Goal: Information Seeking & Learning: Learn about a topic

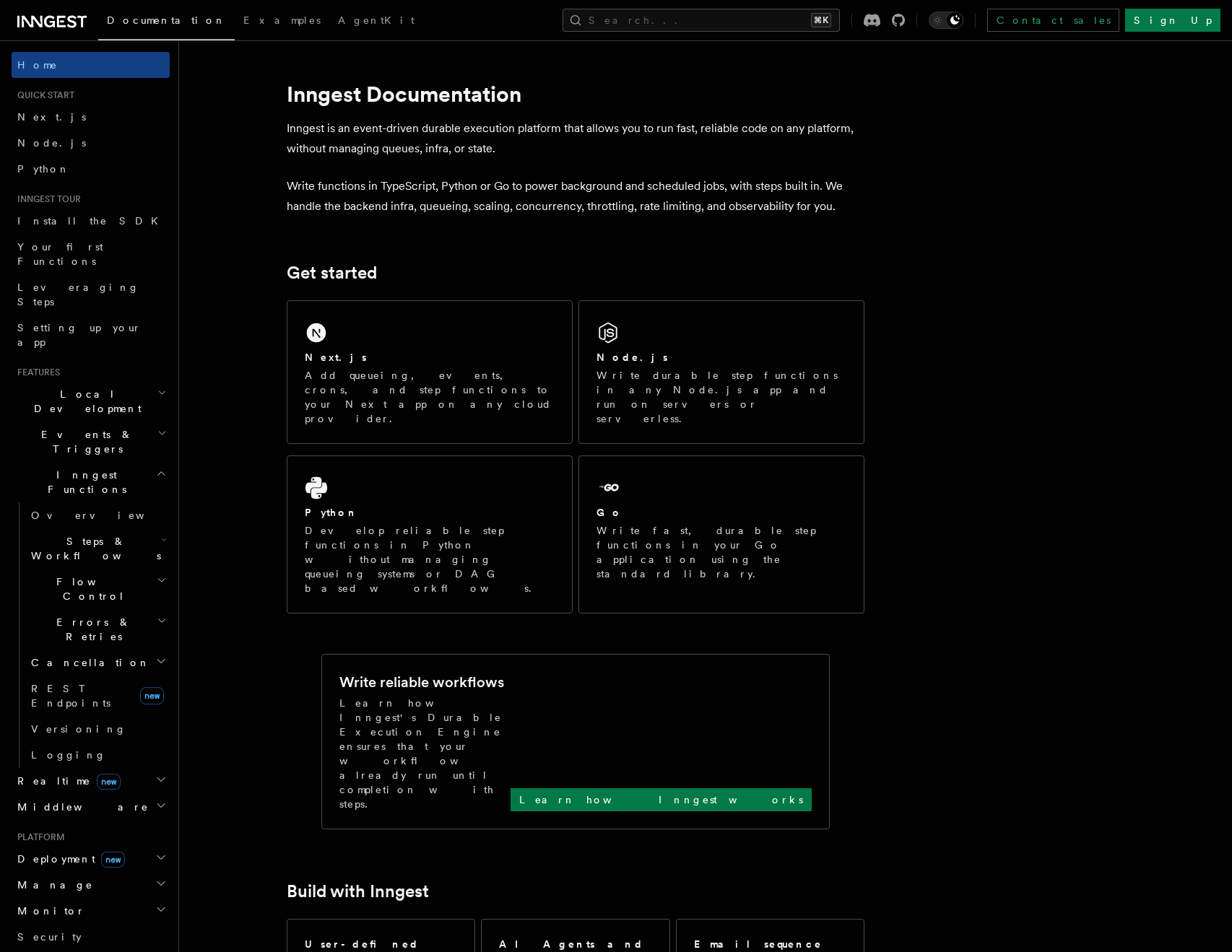
click at [76, 468] on span "Inngest Functions" at bounding box center [84, 482] width 145 height 29
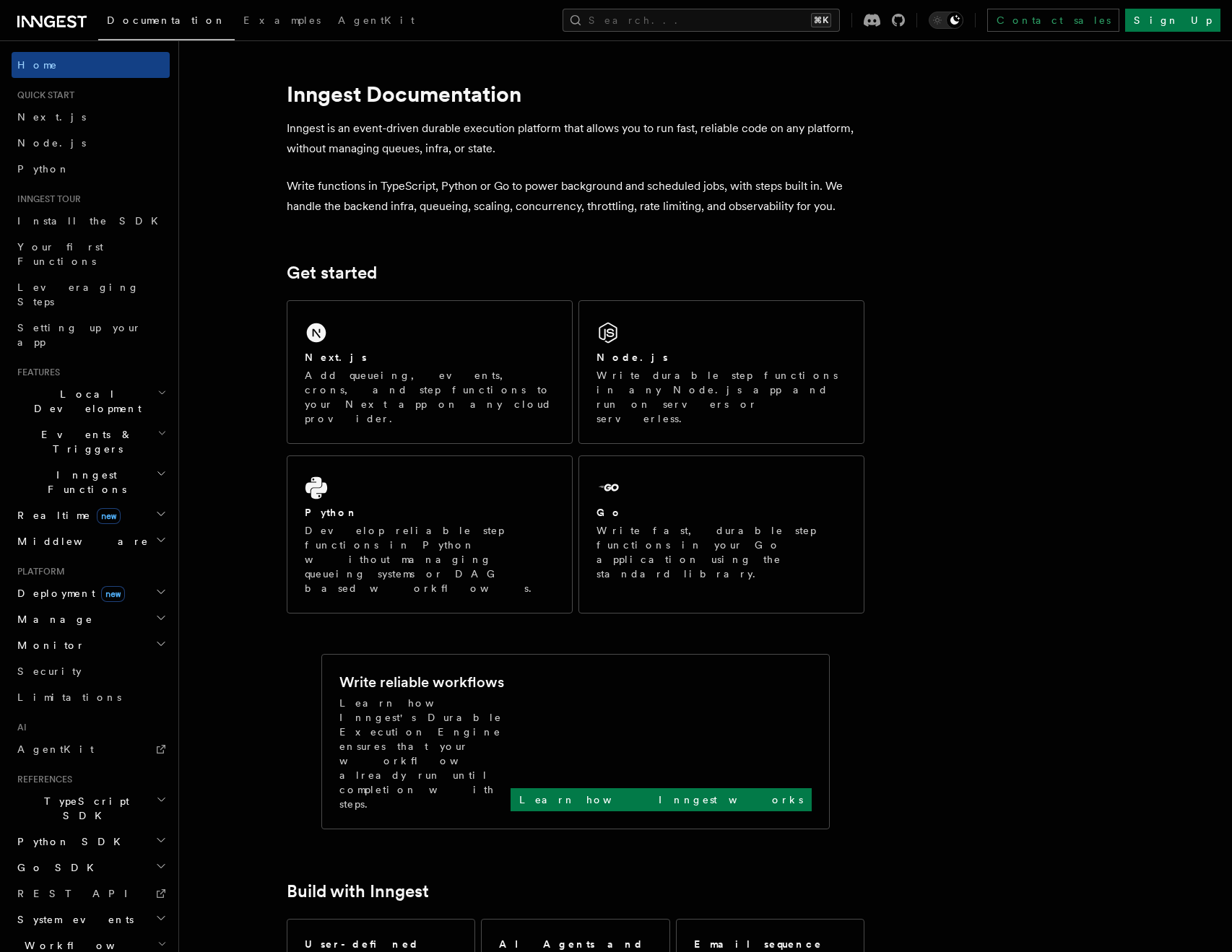
click at [76, 468] on span "Inngest Functions" at bounding box center [84, 482] width 145 height 29
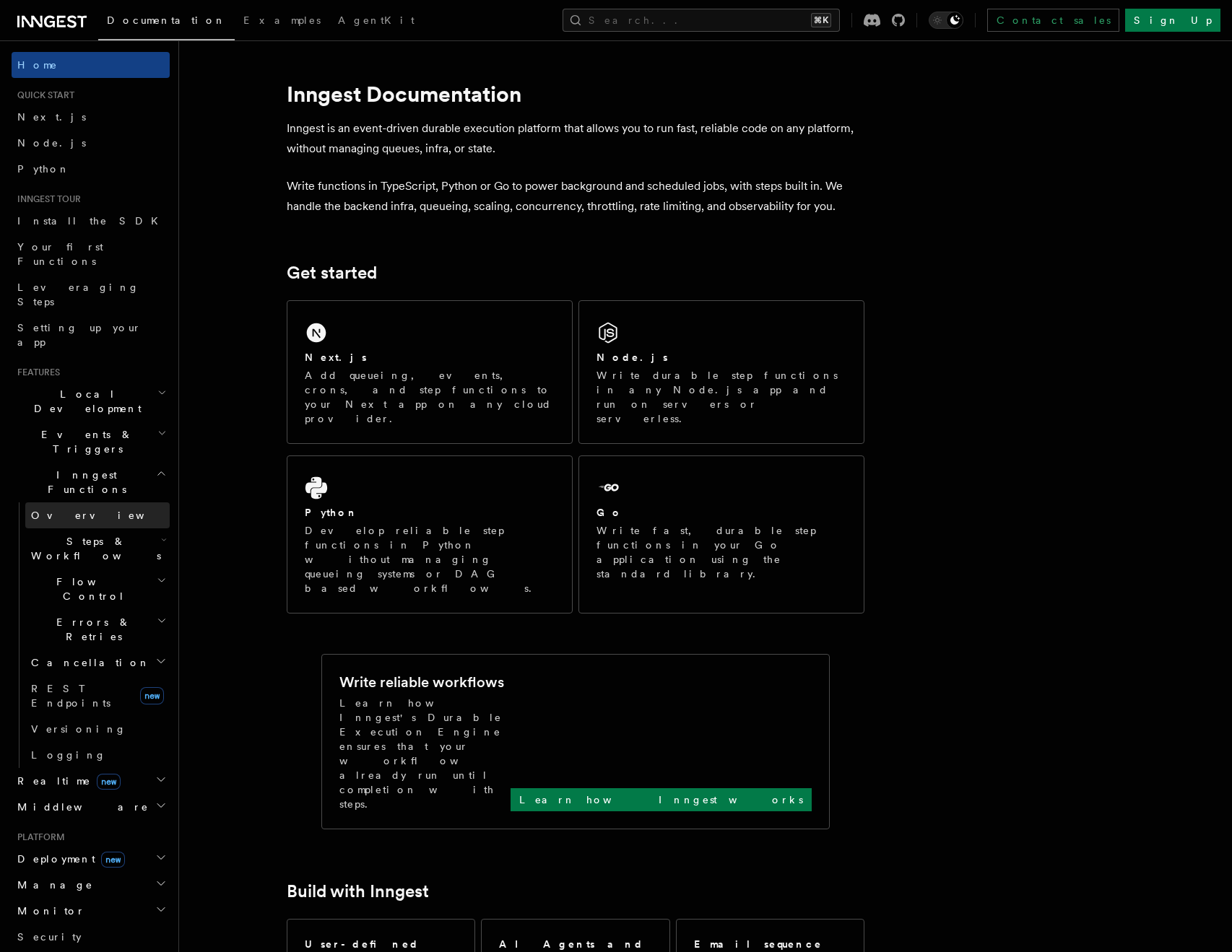
click at [63, 509] on span "Overview" at bounding box center [105, 515] width 149 height 12
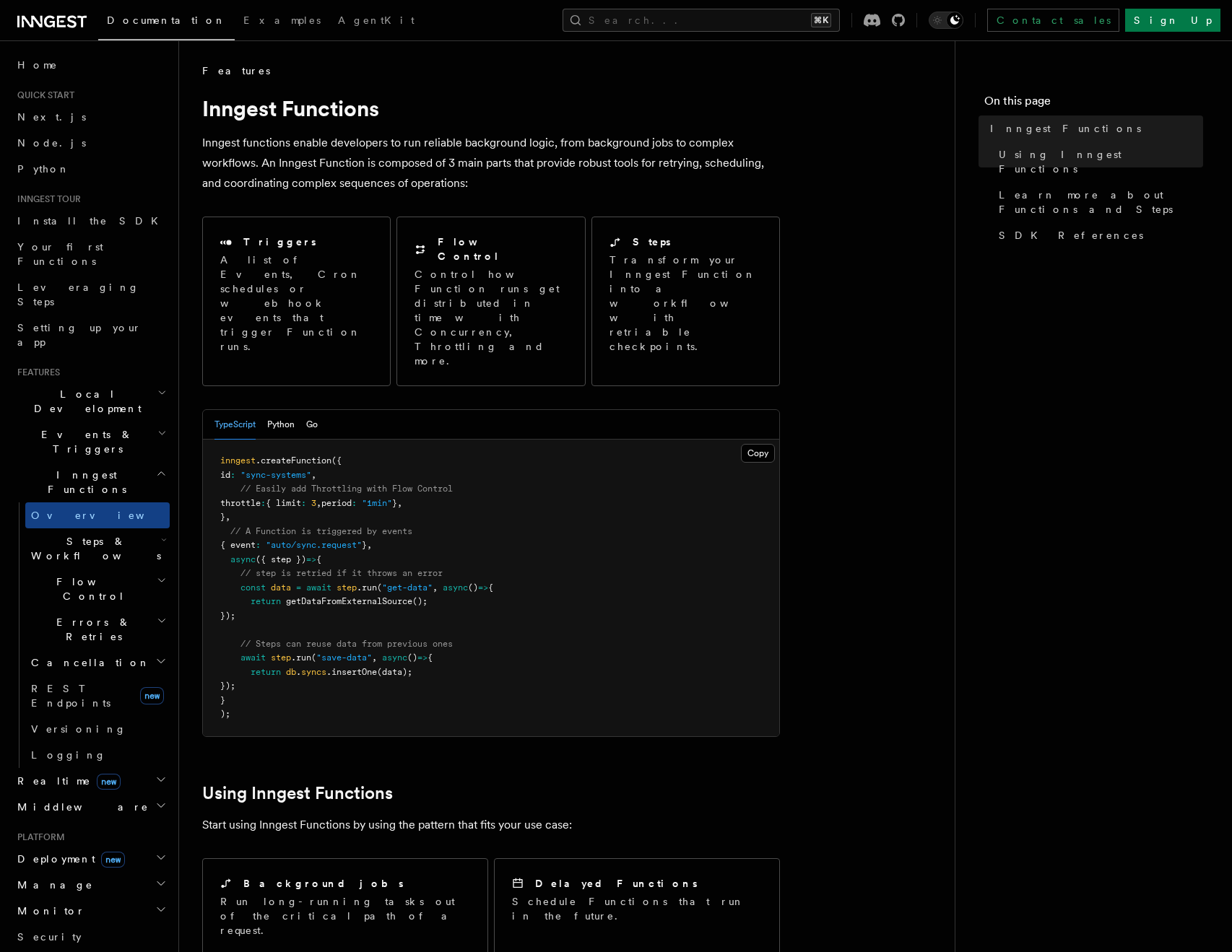
click at [101, 852] on span "new" at bounding box center [113, 860] width 24 height 16
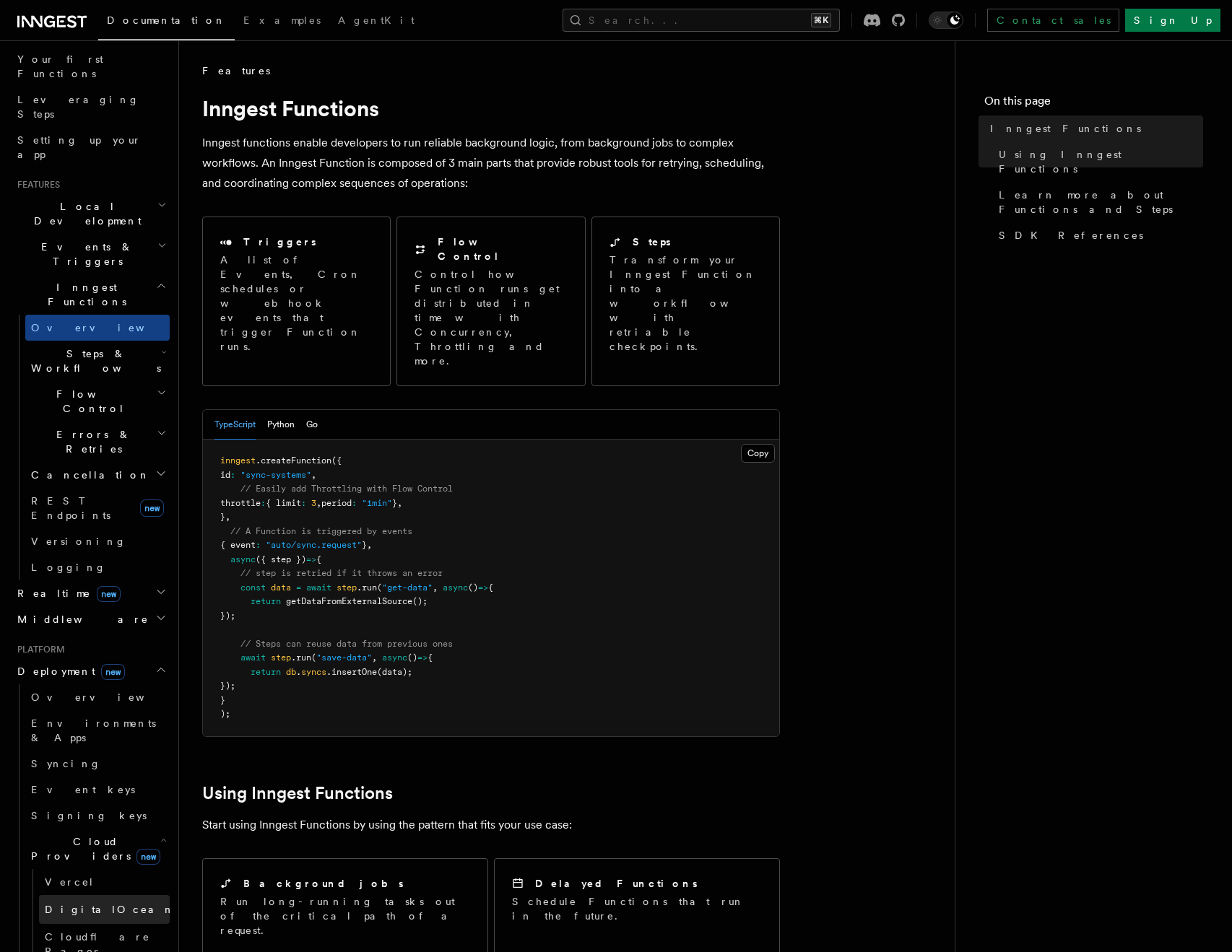
click at [99, 904] on span "DigitalOcean" at bounding box center [110, 909] width 130 height 12
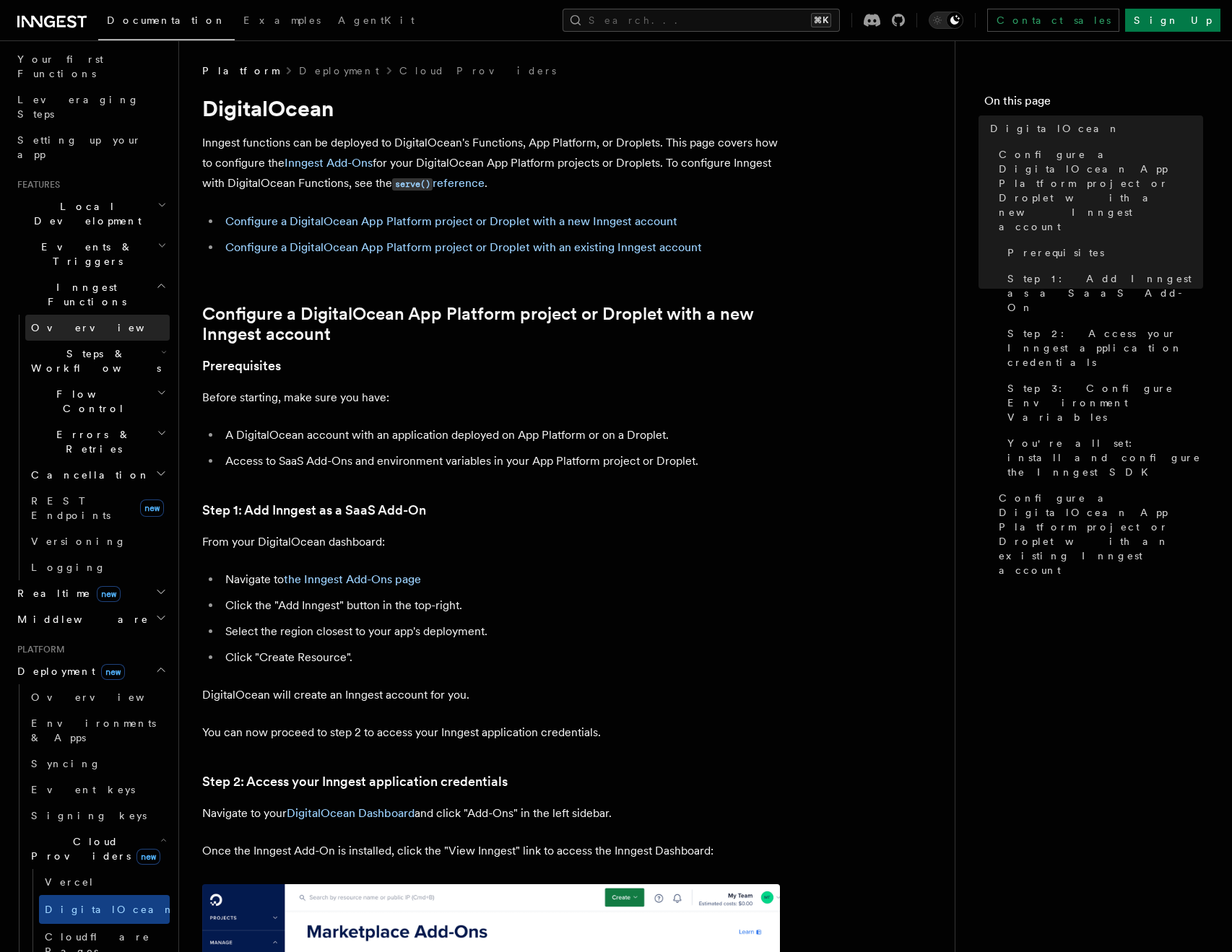
click at [74, 315] on link "Overview" at bounding box center [98, 327] width 145 height 26
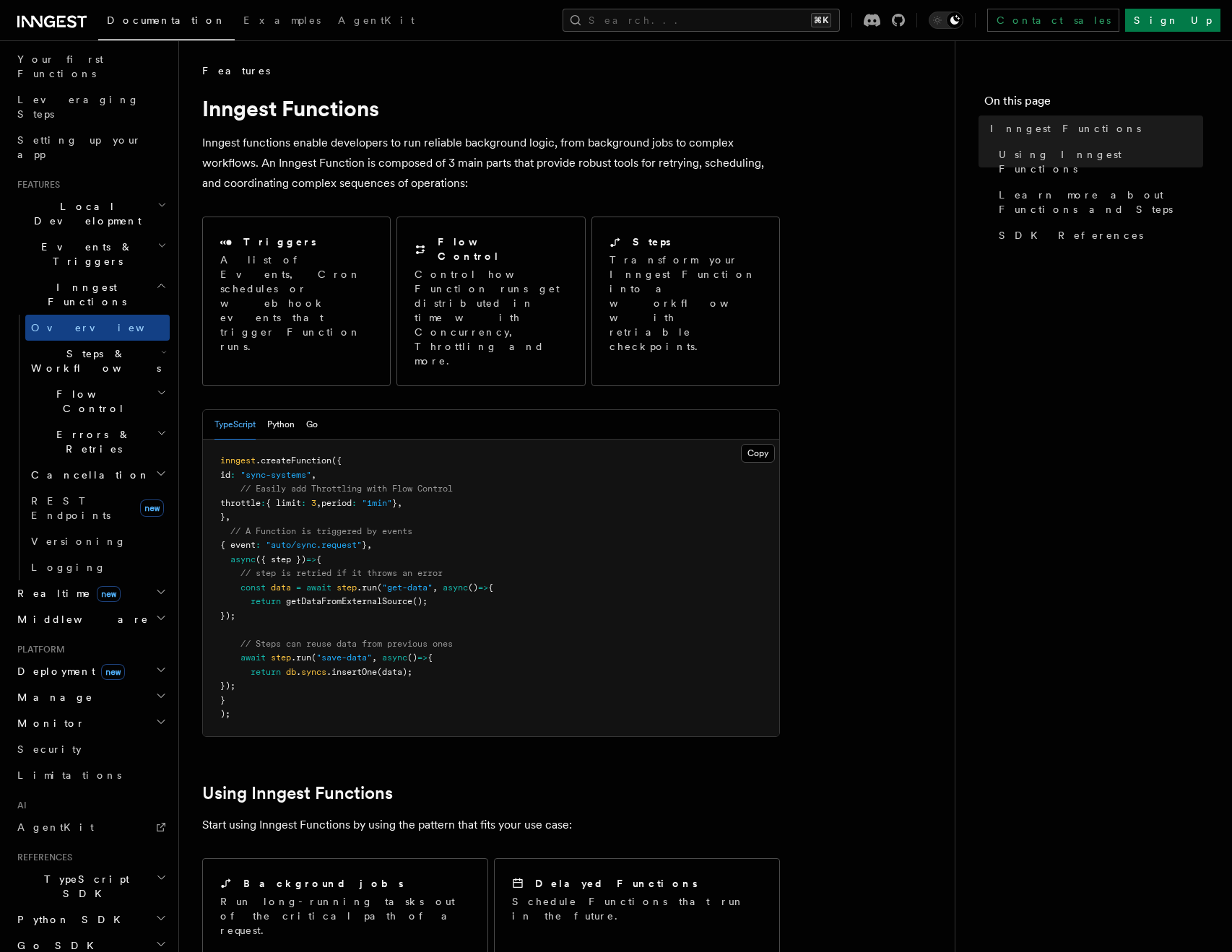
scroll to position [167, 0]
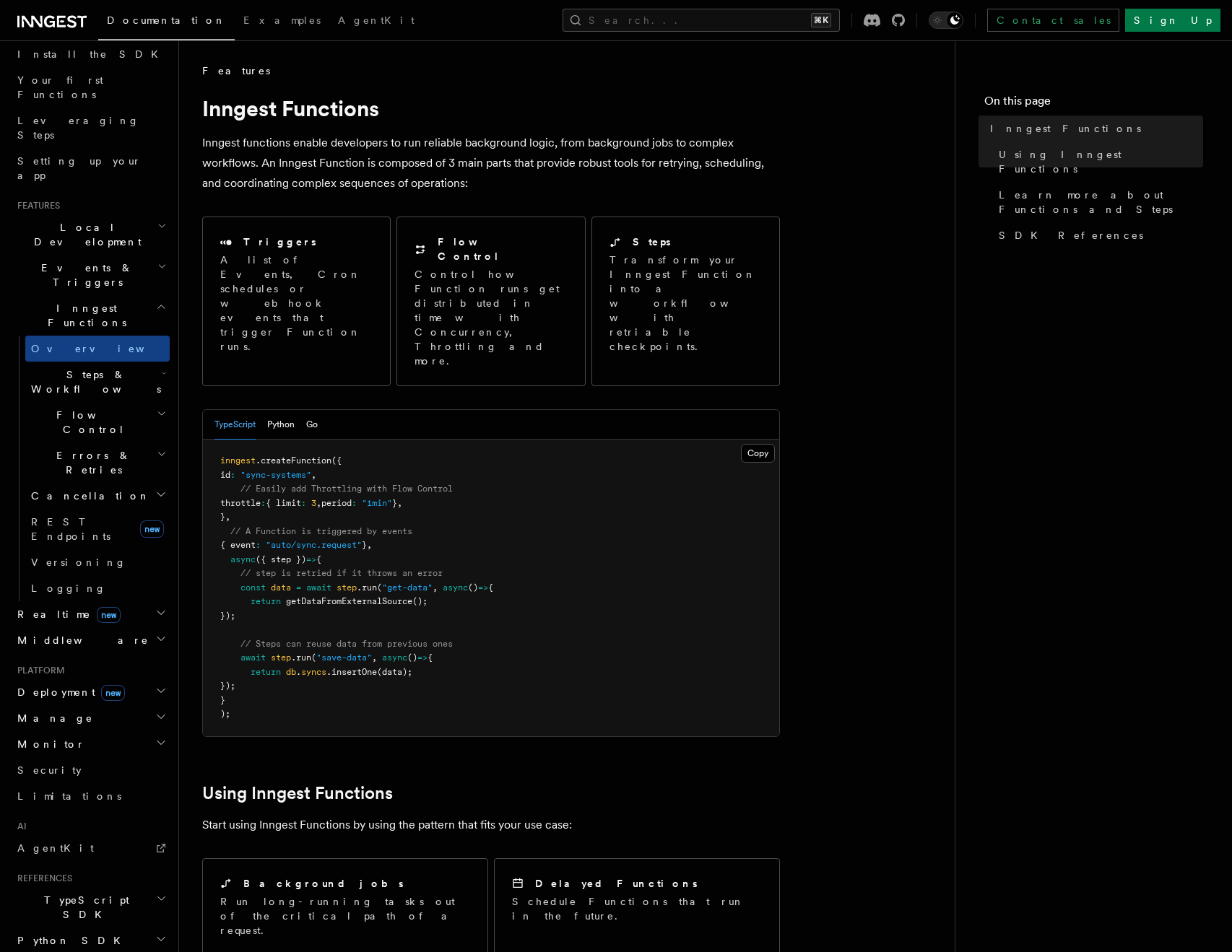
click at [69, 261] on span "Events & Triggers" at bounding box center [85, 275] width 146 height 29
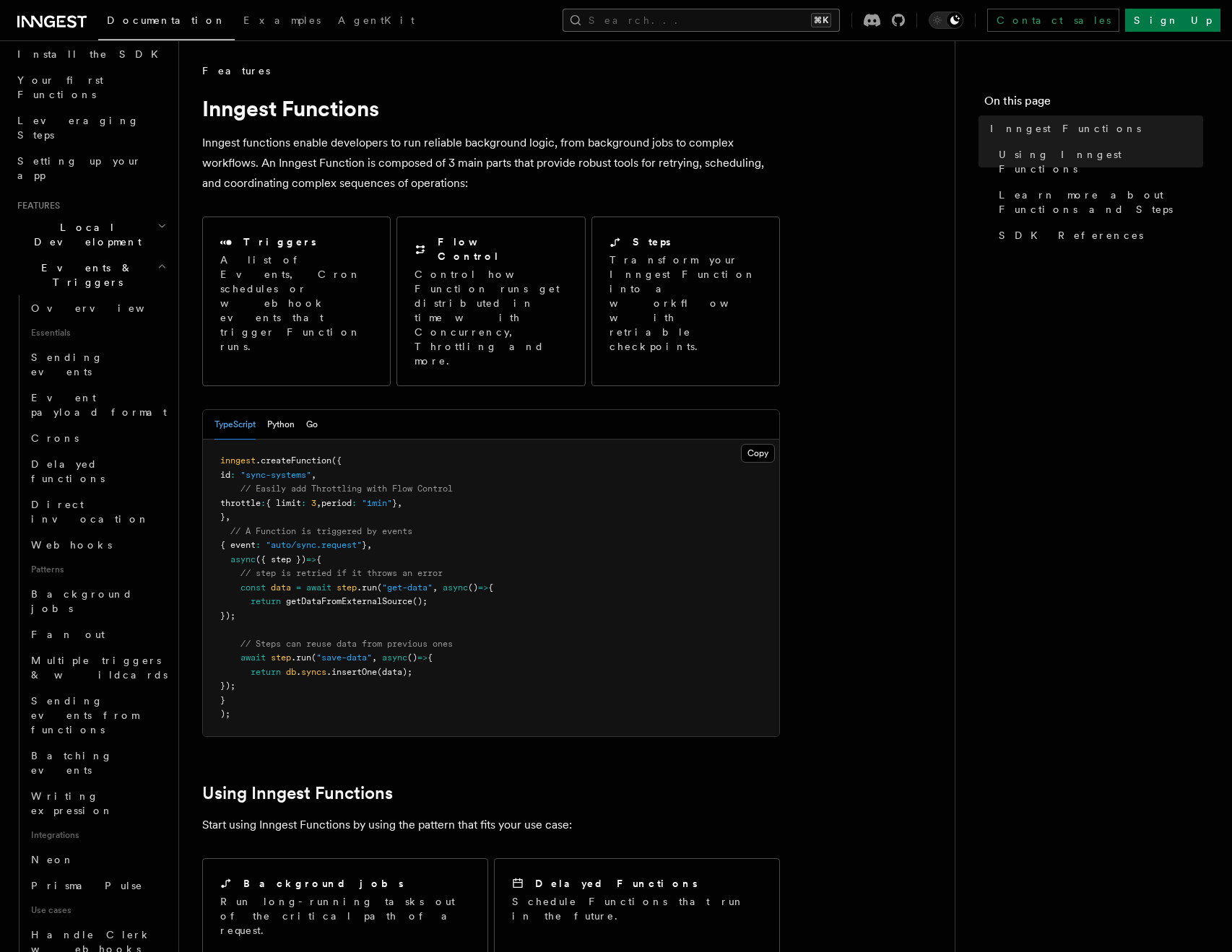
click at [835, 13] on button "Search... ⌘K" at bounding box center [701, 20] width 277 height 23
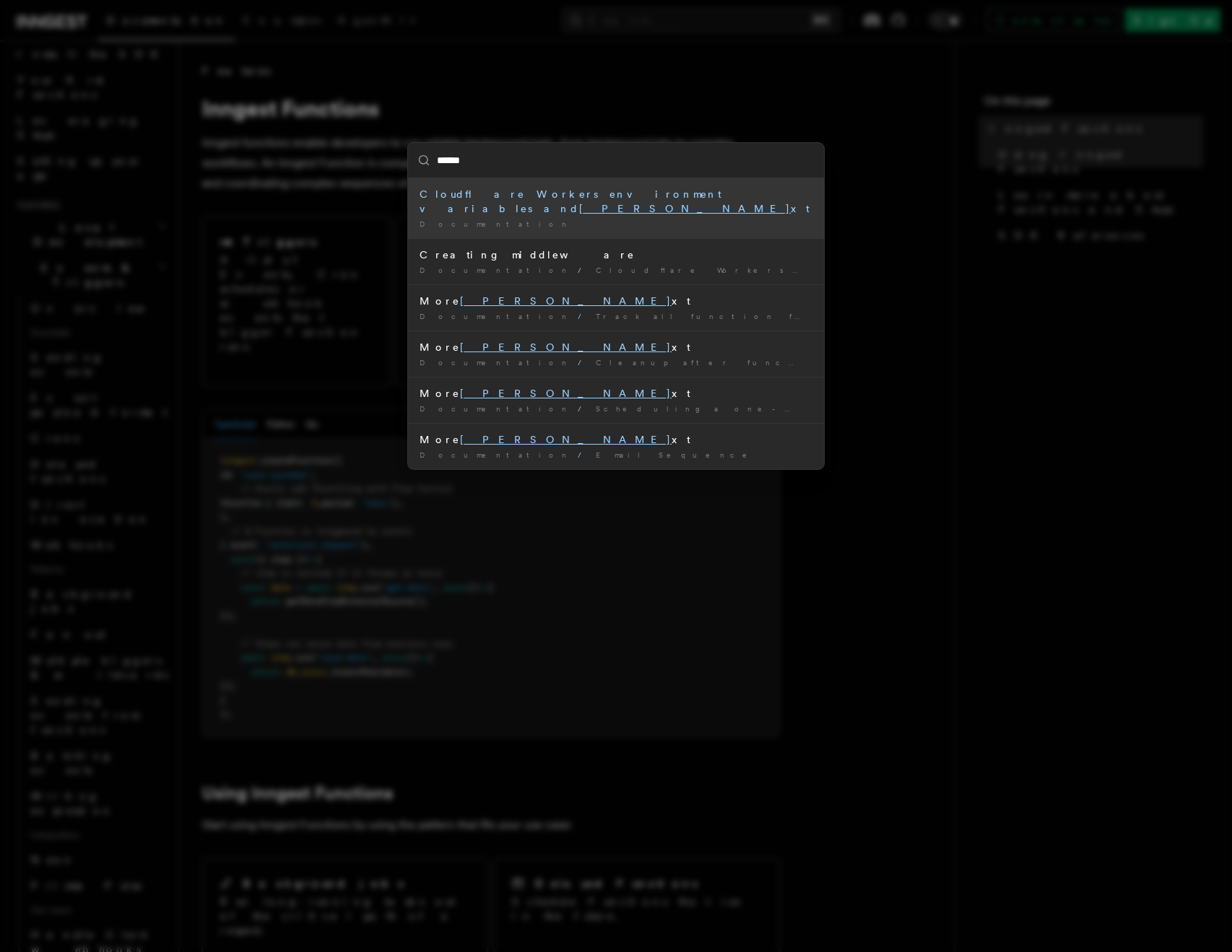
type input "*******"
click at [685, 219] on div "Documentation /" at bounding box center [616, 224] width 393 height 11
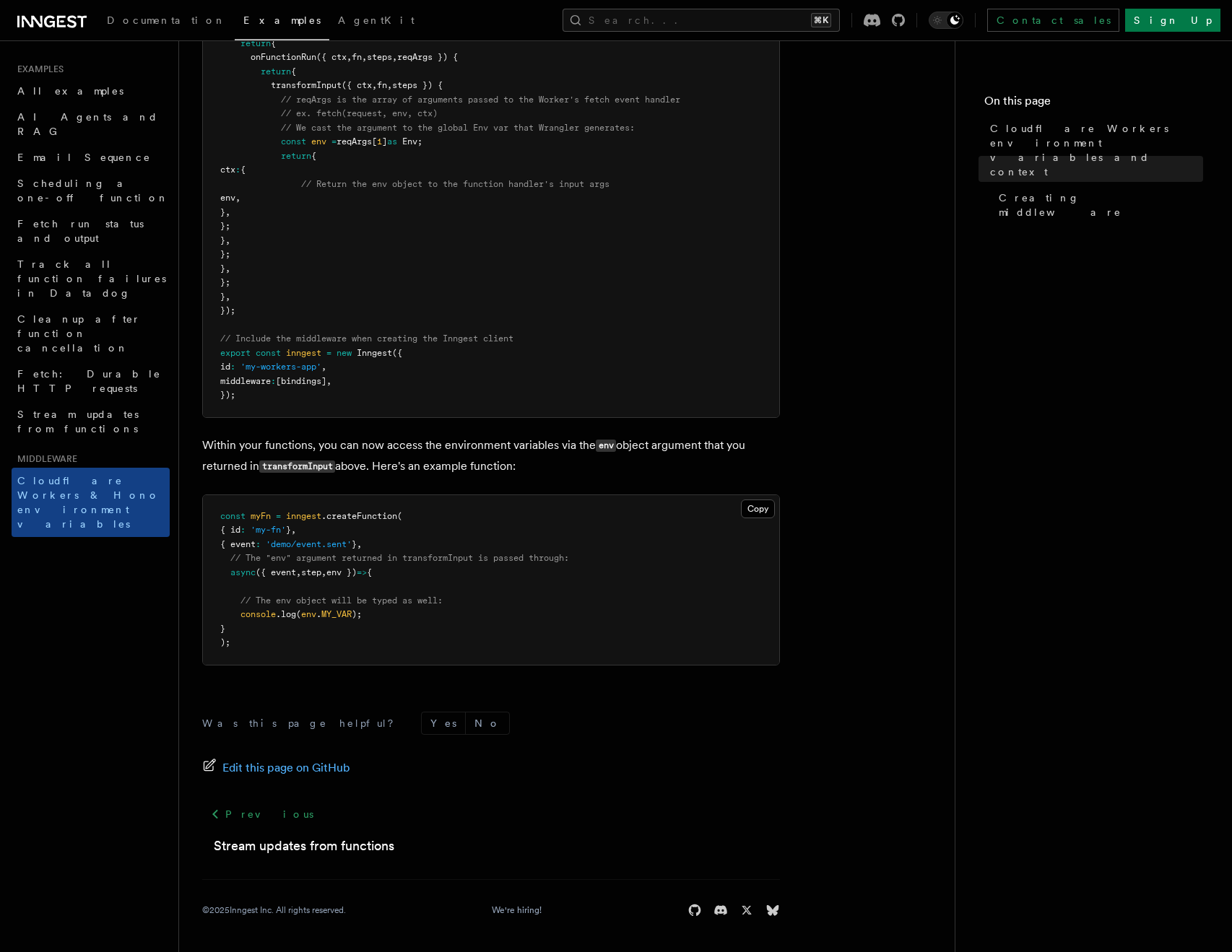
scroll to position [265, 0]
